Goal: Find specific page/section: Find specific page/section

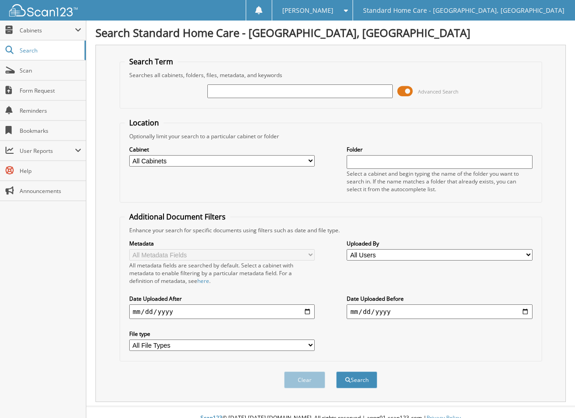
click at [265, 90] on input "text" at bounding box center [299, 91] width 185 height 14
type input "[PERSON_NAME]"
click at [358, 381] on button "Search" at bounding box center [356, 380] width 41 height 17
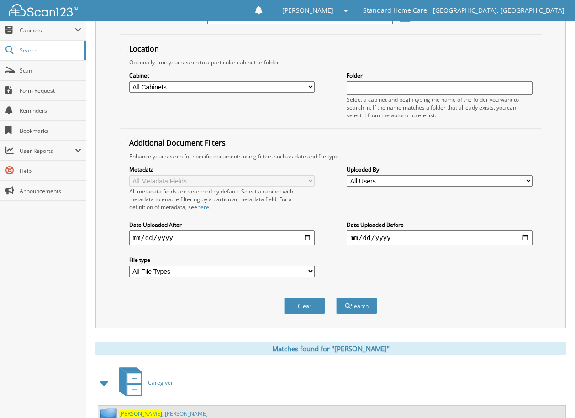
scroll to position [228, 0]
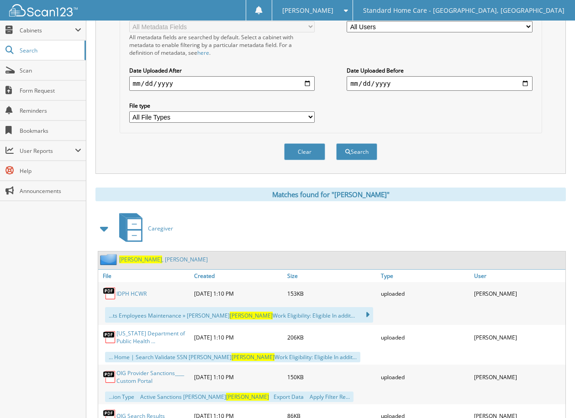
click at [138, 258] on span "Wagaman" at bounding box center [140, 260] width 43 height 8
